Goal: Find specific page/section

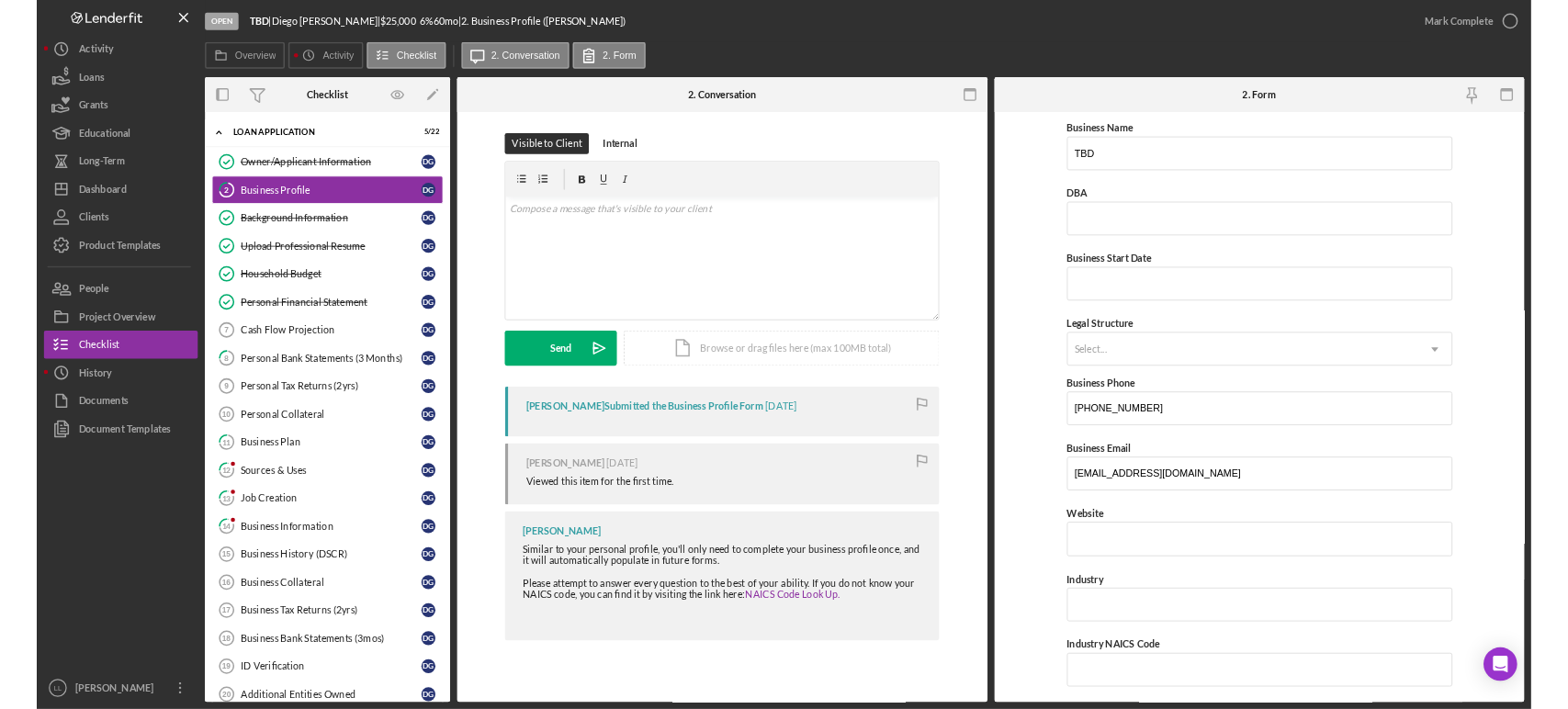
scroll to position [102, 0]
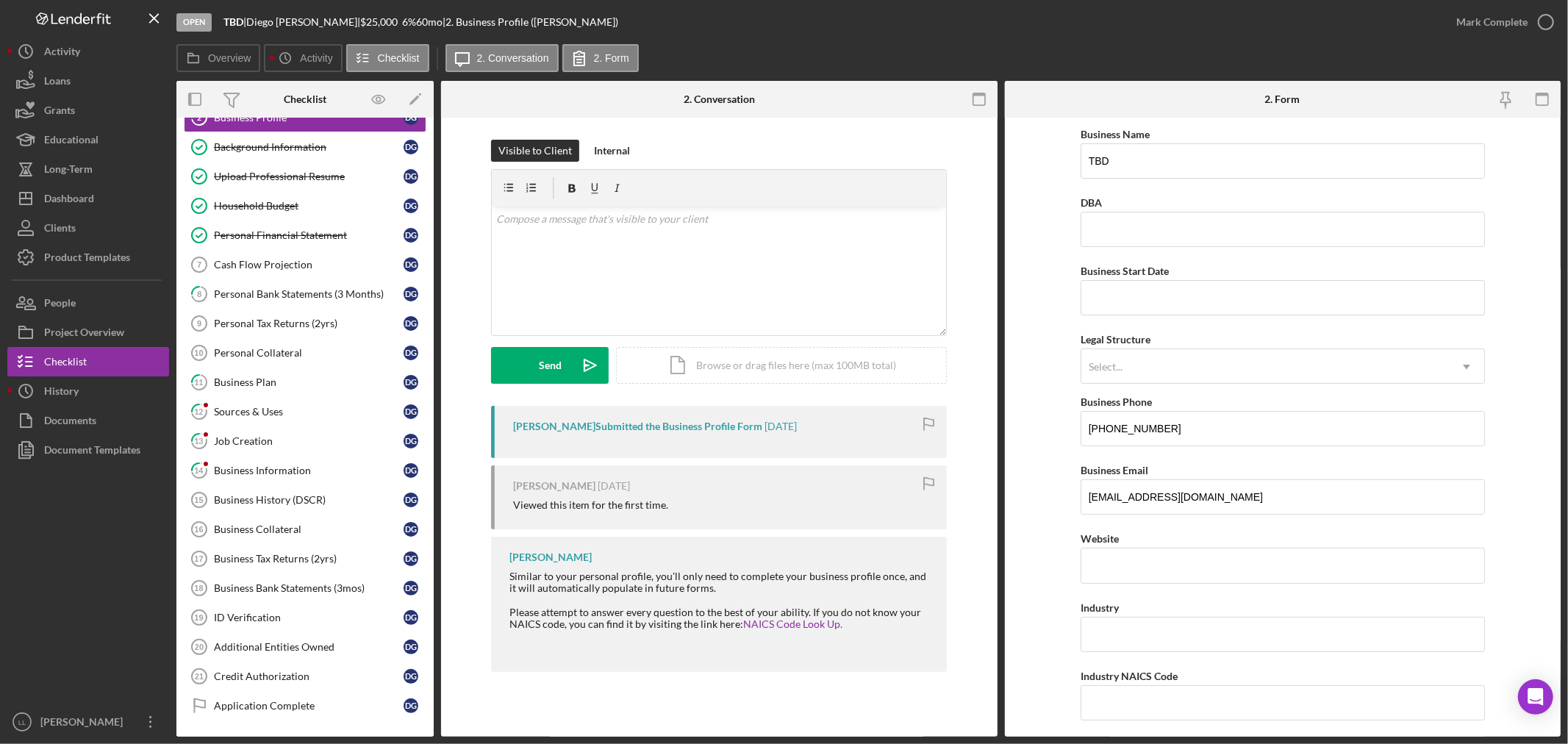
click at [970, 55] on div "Overview Icon/History Activity Checklist Icon/Message 2. Conversation 2. Form" at bounding box center [868, 59] width 1384 height 29
click at [974, 52] on div "Overview Icon/History Activity Checklist Icon/Message 2. Conversation 2. Form" at bounding box center [868, 59] width 1384 height 29
drag, startPoint x: 1026, startPoint y: 411, endPoint x: 905, endPoint y: 597, distance: 221.9
click at [1026, 410] on form "Business Name TBD DBA Business Start Date Legal Structure Select... Icon/Dropdo…" at bounding box center [1283, 428] width 557 height 619
